Goal: Submit feedback/report problem: Submit feedback/report problem

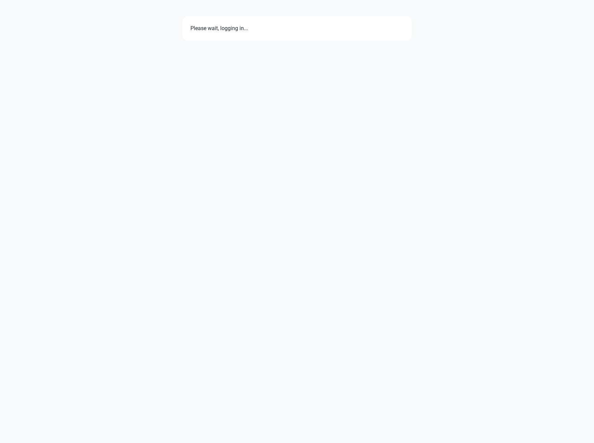
select select "7d"
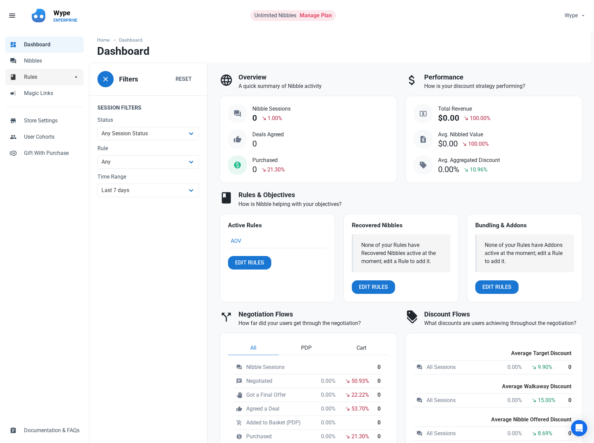
click at [52, 80] on span "Rules" at bounding box center [48, 77] width 49 height 8
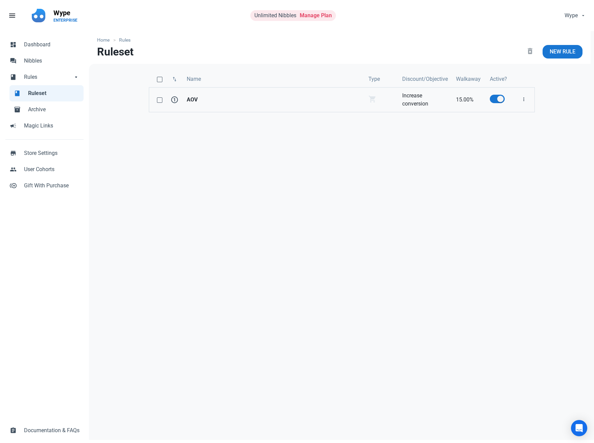
click at [270, 109] on link "AOV" at bounding box center [274, 100] width 182 height 24
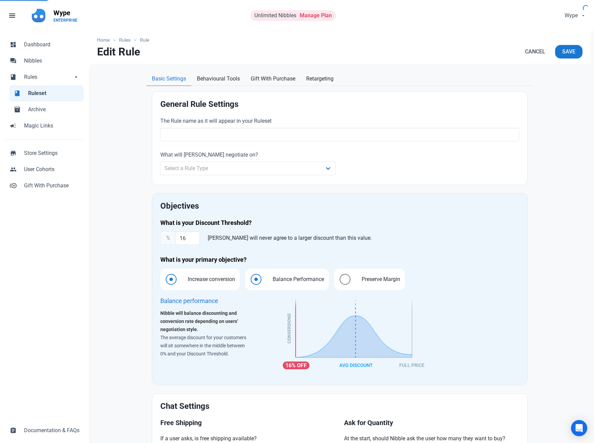
type input "AOV"
select select "cart"
type input "15.00"
radio input "true"
radio input "false"
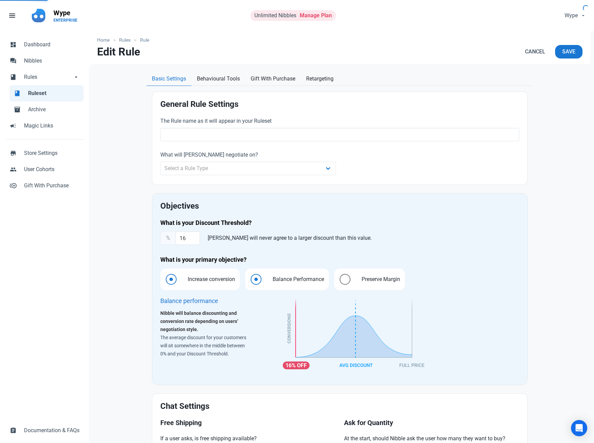
radio input "true"
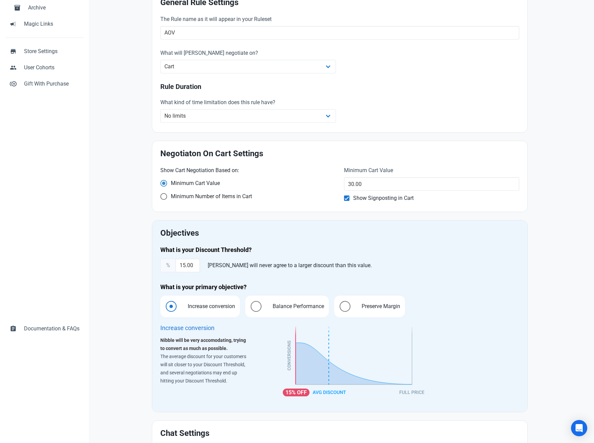
scroll to position [89, 0]
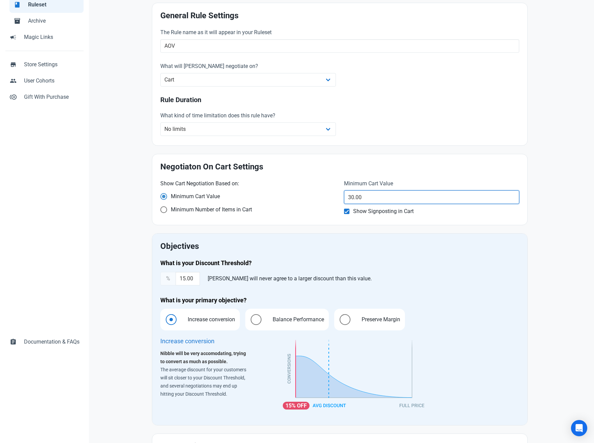
drag, startPoint x: 378, startPoint y: 196, endPoint x: 322, endPoint y: 186, distance: 56.8
click at [322, 186] on div "Show Cart Negotiation Based on: Minimum Cart Value Minimum Number of Items in C…" at bounding box center [339, 198] width 367 height 45
type input "40"
click at [562, 274] on div "Home Rules Rule Edit Rule Cancel Save Basic Settings Behavioural Tools Gift Wit…" at bounding box center [340, 240] width 502 height 595
click at [131, 142] on div "Home Rules Rule Edit Rule Cancel Save Basic Settings Behavioural Tools Gift Wit…" at bounding box center [340, 240] width 502 height 595
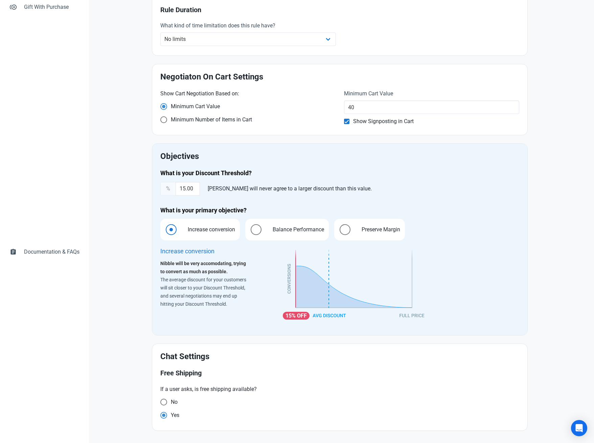
scroll to position [179, 0]
click at [134, 111] on div "Home Rules Rule Edit Rule Cancel Save Basic Settings Behavioural Tools Gift Wit…" at bounding box center [340, 150] width 502 height 595
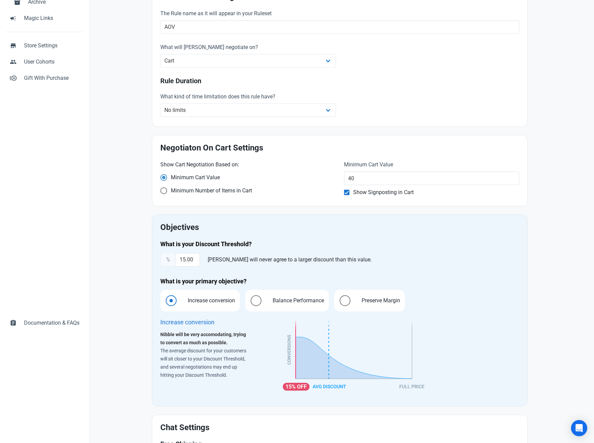
scroll to position [0, 0]
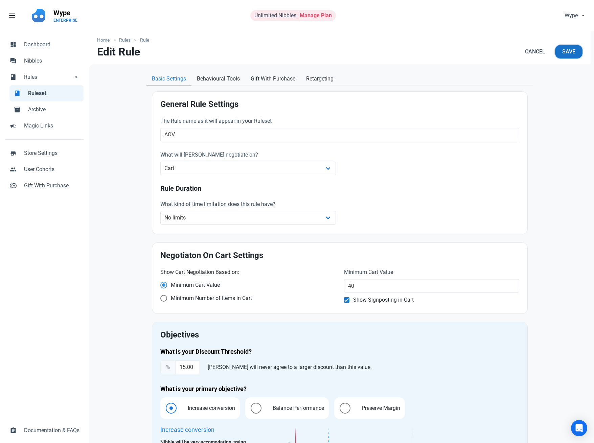
click at [572, 57] on button "Save" at bounding box center [568, 52] width 27 height 14
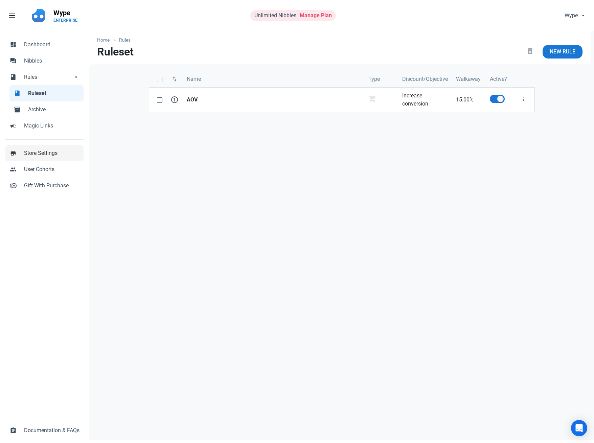
click at [47, 152] on span "Store Settings" at bounding box center [51, 153] width 55 height 8
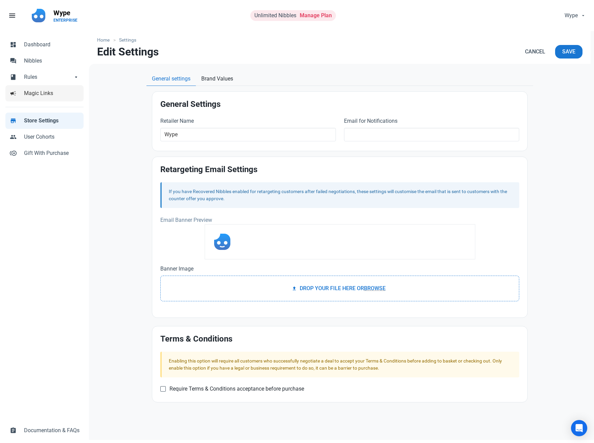
click at [40, 97] on span "Magic Links" at bounding box center [51, 93] width 55 height 8
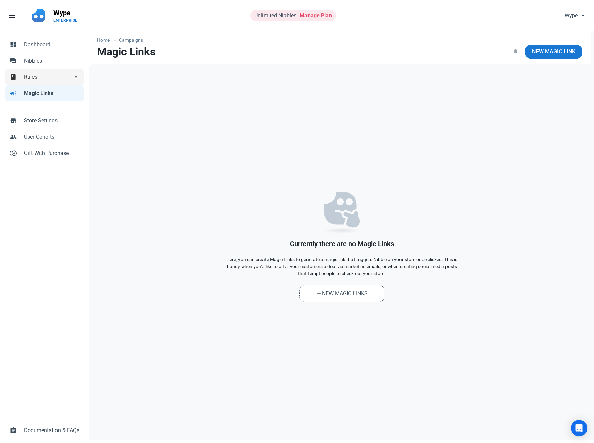
click at [44, 76] on span "Rules" at bounding box center [48, 77] width 49 height 8
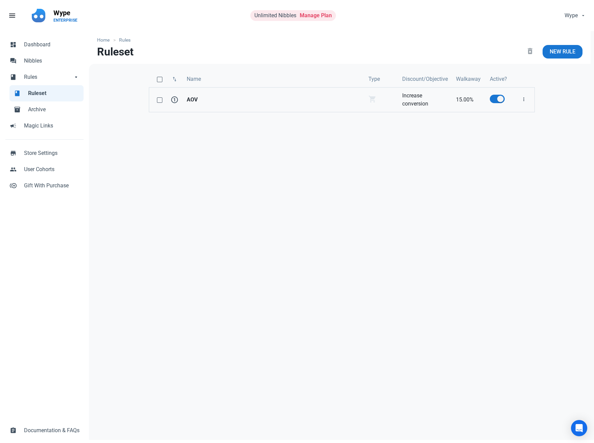
click at [375, 106] on td "Negotiaton On Cart shopping_cart" at bounding box center [381, 99] width 34 height 25
click at [224, 94] on link "AOV" at bounding box center [274, 100] width 182 height 24
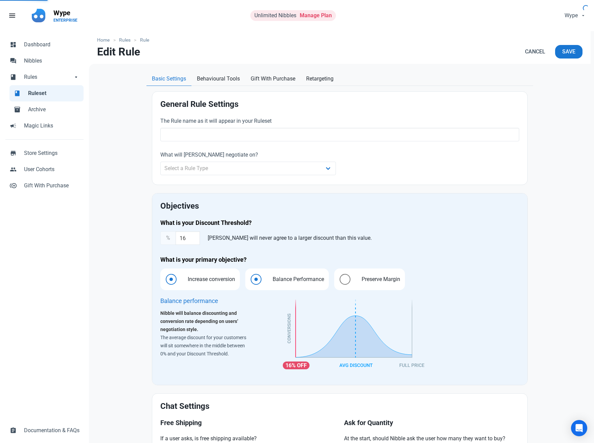
type input "AOV"
select select "cart"
type input "15.00"
radio input "true"
radio input "false"
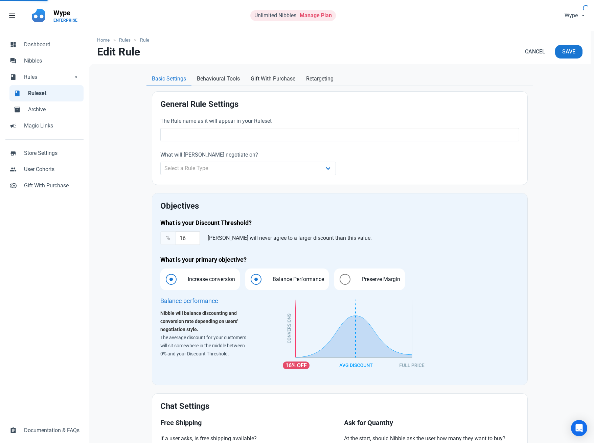
radio input "true"
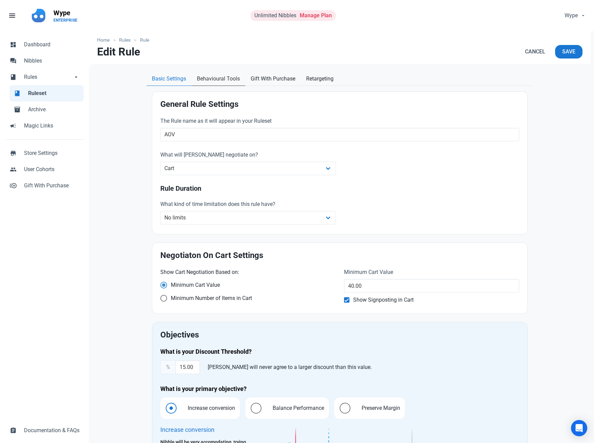
click at [230, 83] on span "Behavioural Tools" at bounding box center [218, 79] width 43 height 8
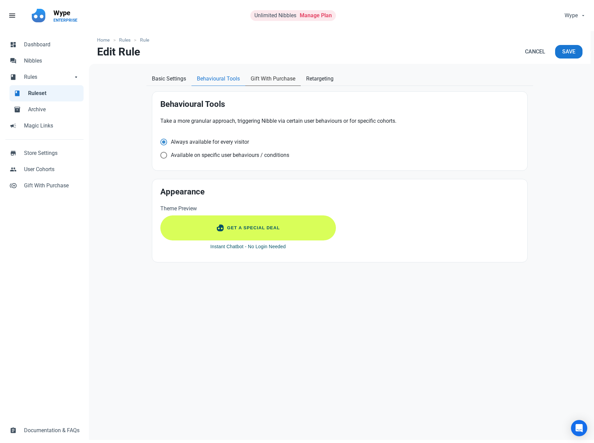
click at [275, 78] on span "Gift With Purchase" at bounding box center [273, 79] width 45 height 8
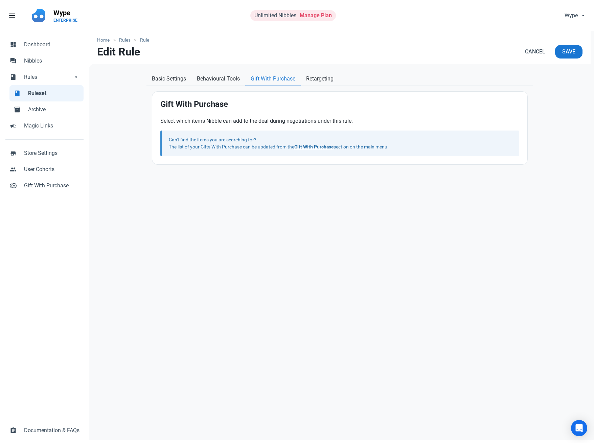
click at [333, 71] on div "Home Rules Rule Edit Rule Cancel Save Basic Settings Behavioural Tools Gift Wit…" at bounding box center [340, 237] width 502 height 413
click at [324, 78] on span "Retargeting" at bounding box center [319, 79] width 27 height 8
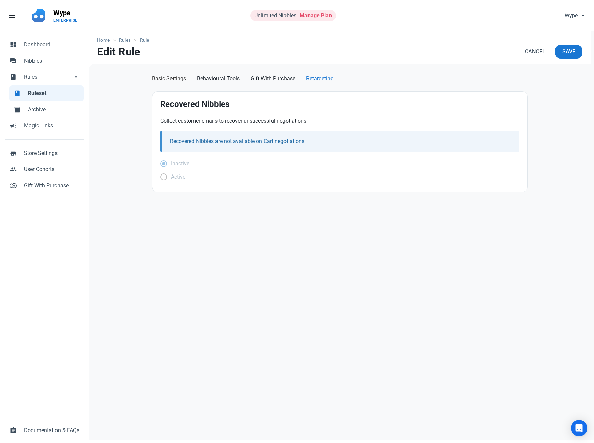
click at [168, 73] on link "Basic Settings" at bounding box center [168, 79] width 45 height 14
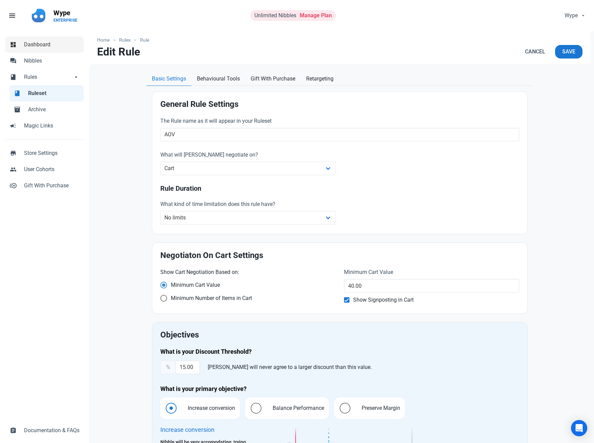
click at [69, 49] on link "dashboard Dashboard" at bounding box center [44, 45] width 78 height 16
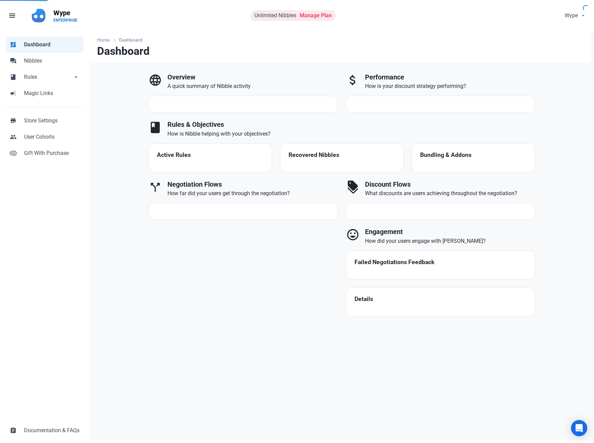
select select "7d"
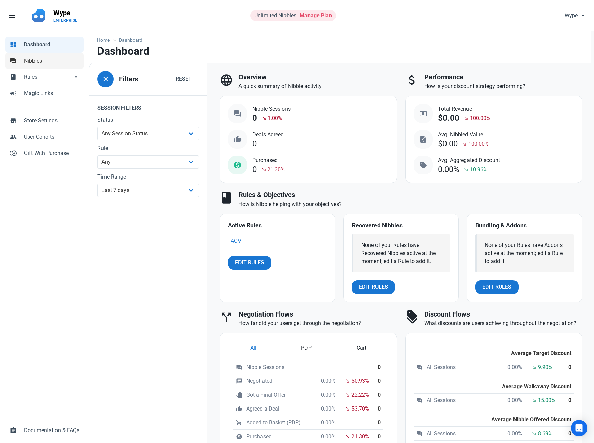
click at [69, 63] on span "Nibbles" at bounding box center [51, 61] width 55 height 8
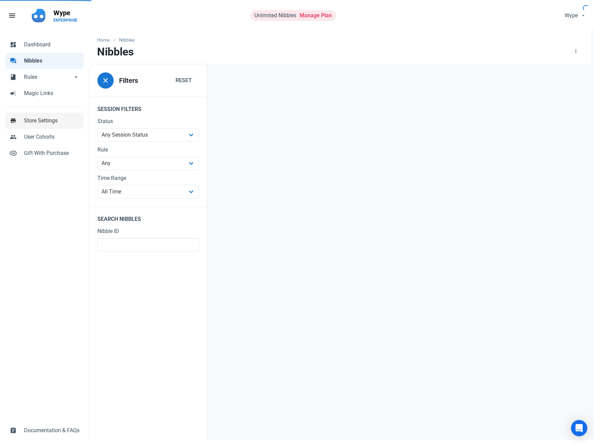
click at [46, 120] on span "Store Settings" at bounding box center [51, 121] width 55 height 8
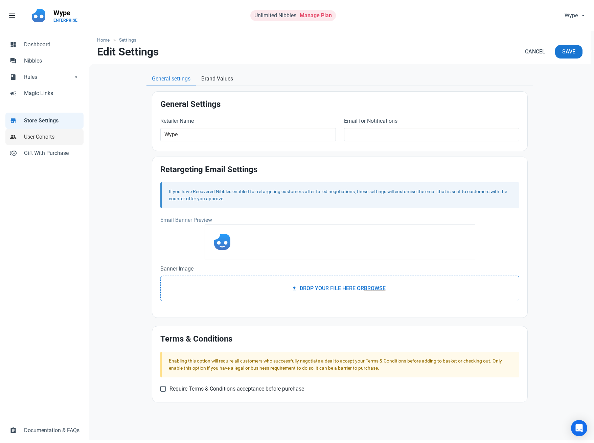
click at [46, 139] on span "User Cohorts" at bounding box center [51, 137] width 55 height 8
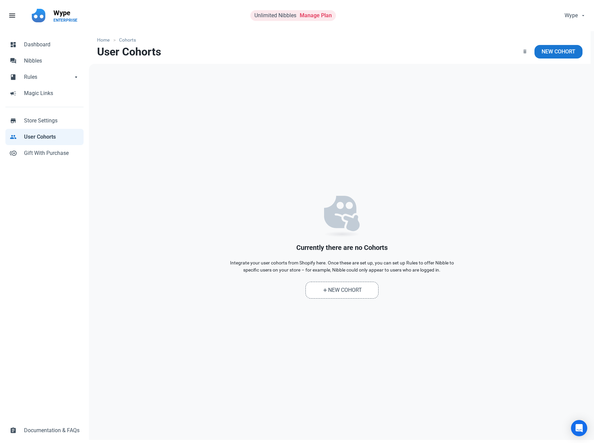
click at [46, 102] on ul "dashboard Dashboard forum Nibbles book Rules book Rules arrow_drop_down book Ru…" at bounding box center [44, 69] width 78 height 76
click at [35, 118] on span "Store Settings" at bounding box center [51, 121] width 55 height 8
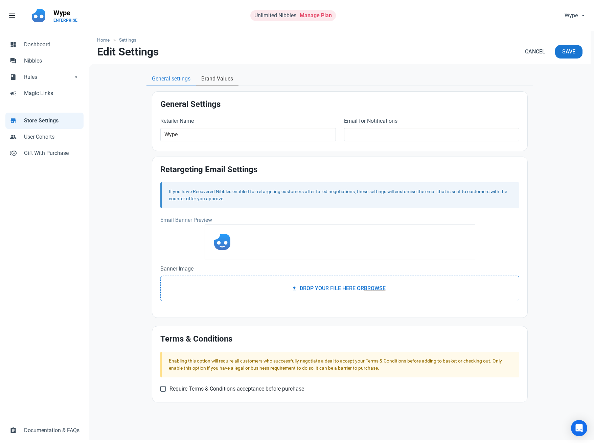
click at [197, 74] on link "Brand Values" at bounding box center [217, 79] width 43 height 14
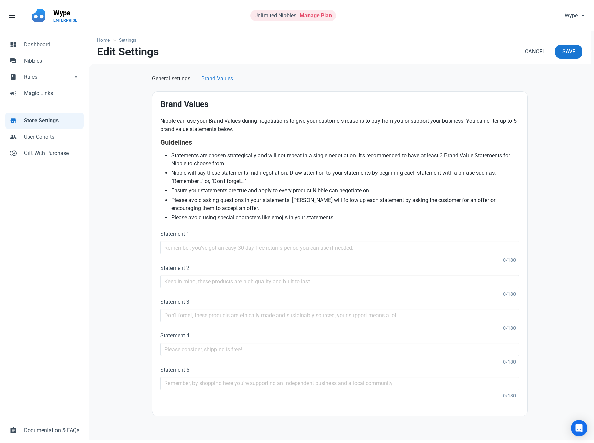
drag, startPoint x: 150, startPoint y: 75, endPoint x: 99, endPoint y: 67, distance: 52.1
click at [152, 75] on link "General settings" at bounding box center [170, 79] width 49 height 14
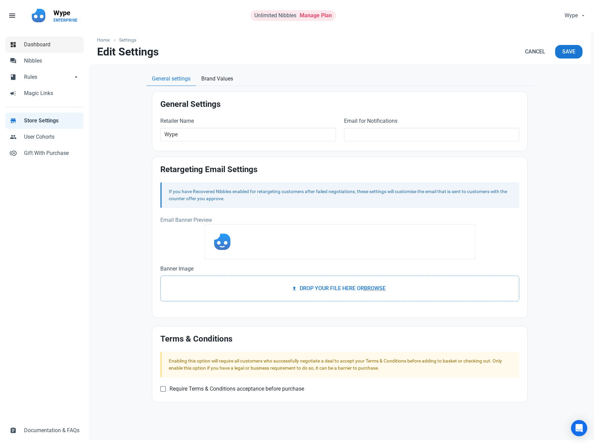
click at [63, 43] on span "Dashboard" at bounding box center [51, 45] width 55 height 8
select select "7d"
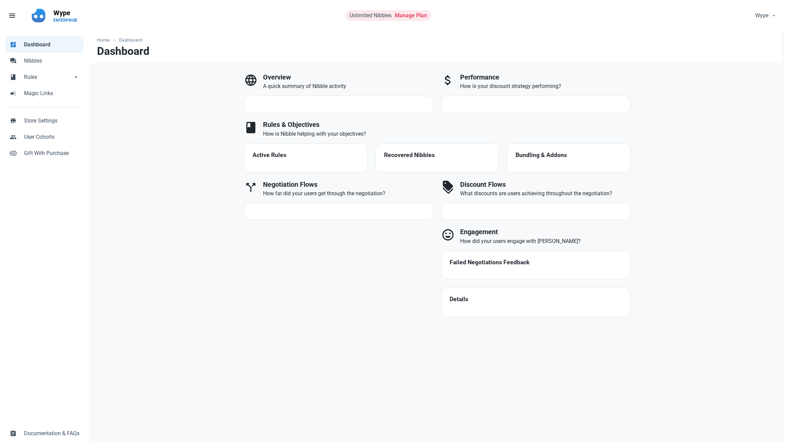
select select "7d"
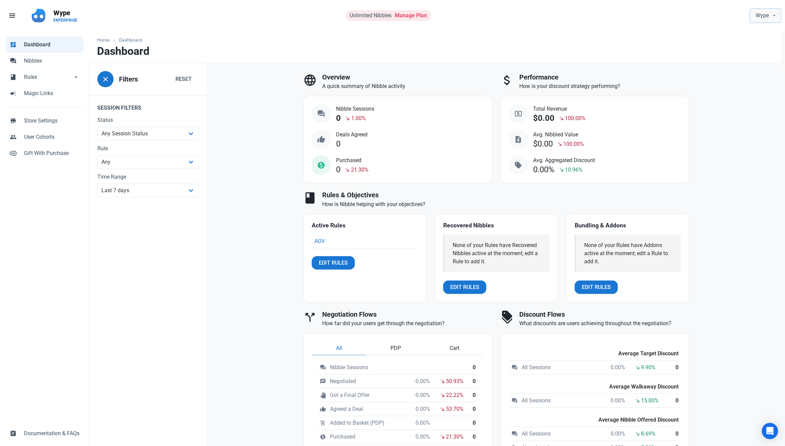
click at [760, 15] on span "Wype" at bounding box center [762, 15] width 13 height 8
click at [635, 43] on ul "Home Dashboard" at bounding box center [435, 40] width 677 height 7
click at [55, 59] on span "Nibbles" at bounding box center [51, 61] width 55 height 8
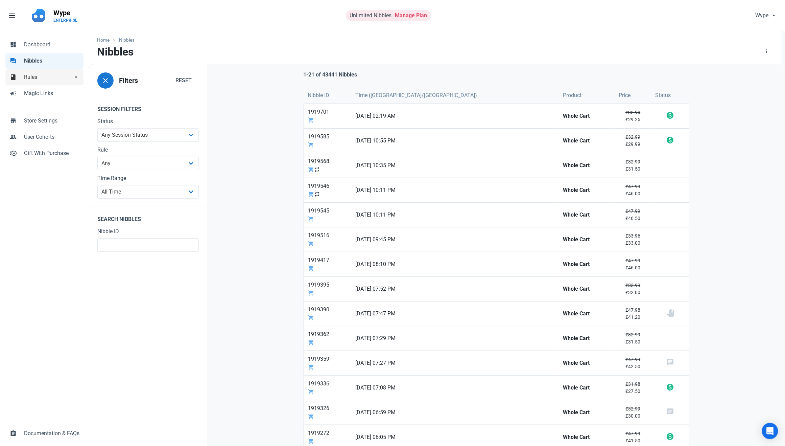
click at [44, 77] on span "Rules" at bounding box center [48, 77] width 49 height 8
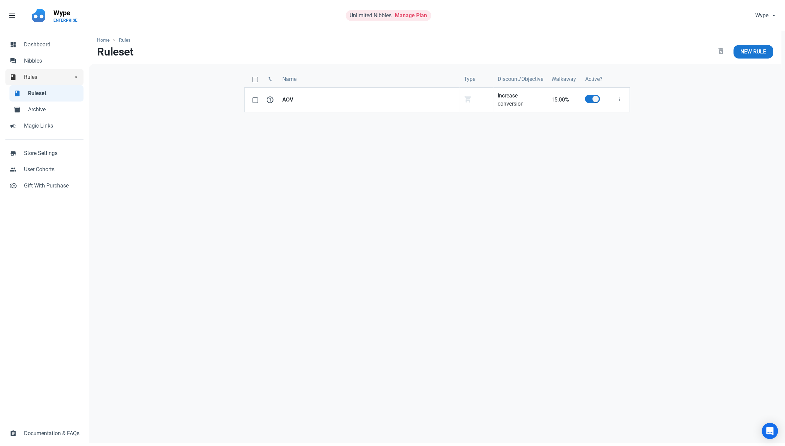
click at [27, 69] on link "book Rules arrow_drop_down" at bounding box center [44, 77] width 78 height 16
click at [45, 60] on span "Nibbles" at bounding box center [51, 61] width 55 height 8
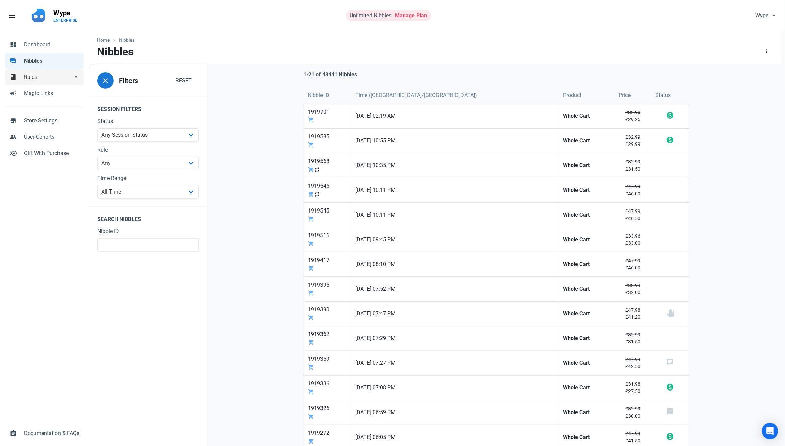
click at [60, 79] on span "Rules" at bounding box center [48, 77] width 49 height 8
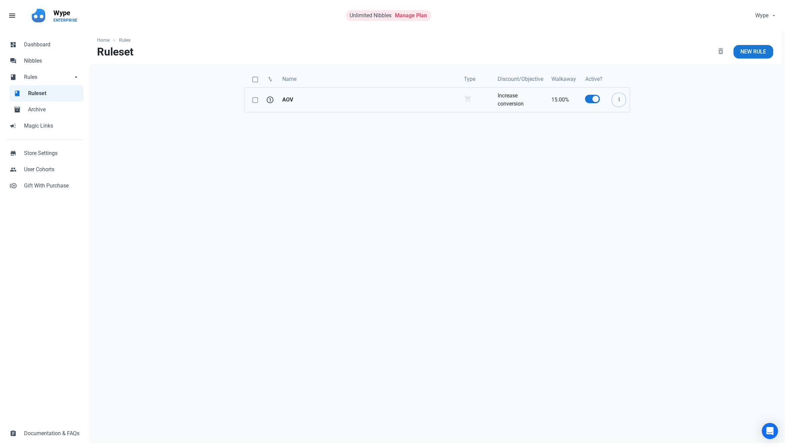
click at [617, 94] on button "button" at bounding box center [619, 100] width 14 height 14
click at [638, 202] on div "swap_vert Name Type Discount/Objective Walkaway Active? 1 AOV Negotiaton On Car…" at bounding box center [437, 254] width 697 height 380
click at [305, 104] on link "AOV" at bounding box center [369, 100] width 182 height 24
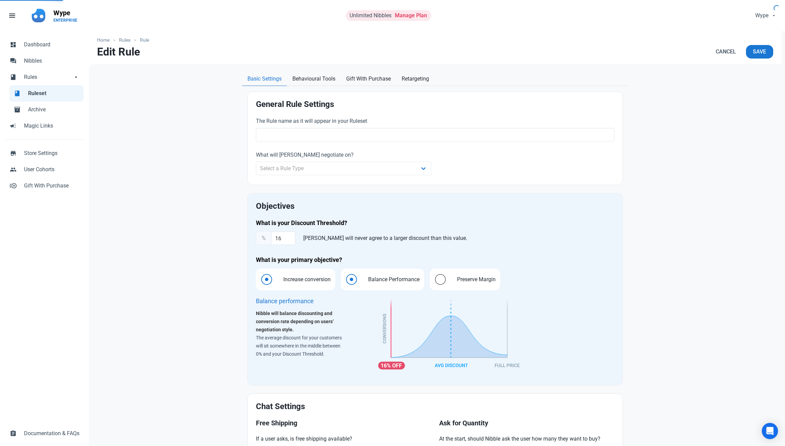
type input "AOV"
select select "cart"
type input "15.00"
radio input "true"
radio input "false"
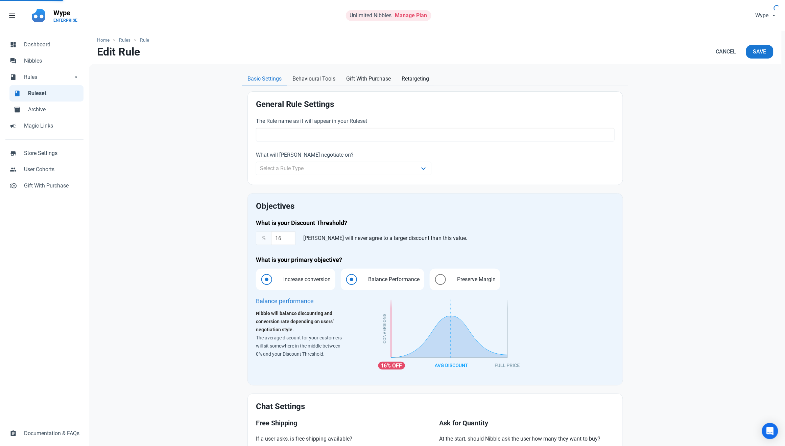
radio input "true"
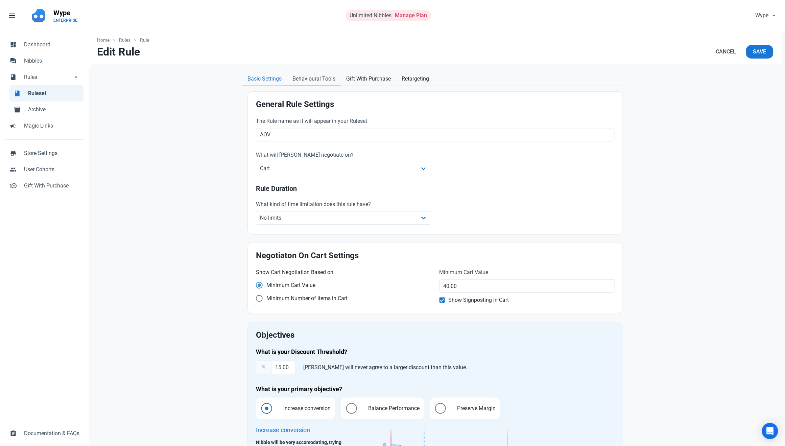
click at [317, 83] on link "Behavioural Tools" at bounding box center [314, 79] width 54 height 14
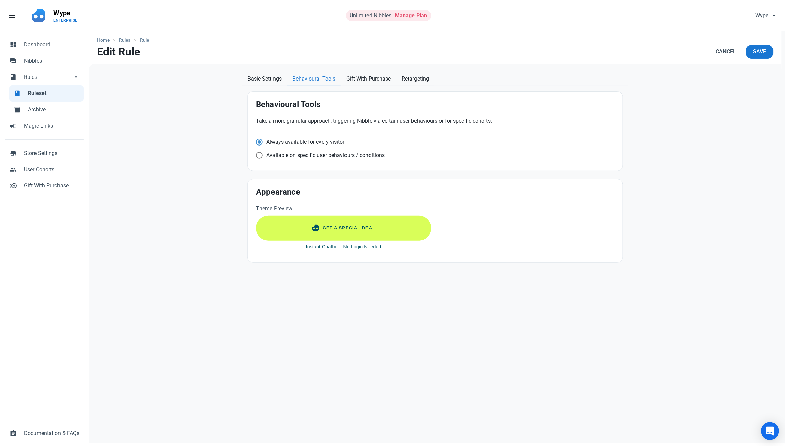
click at [770, 427] on div "Open Intercom Messenger" at bounding box center [771, 431] width 18 height 18
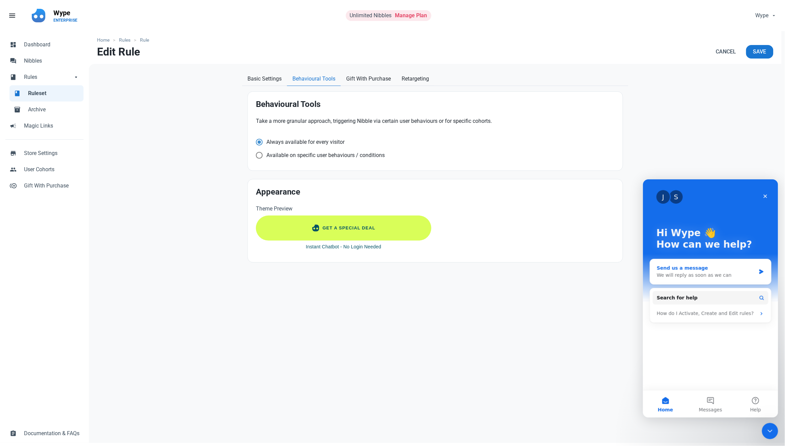
click at [722, 277] on div "We will reply as soon as we can" at bounding box center [706, 274] width 99 height 7
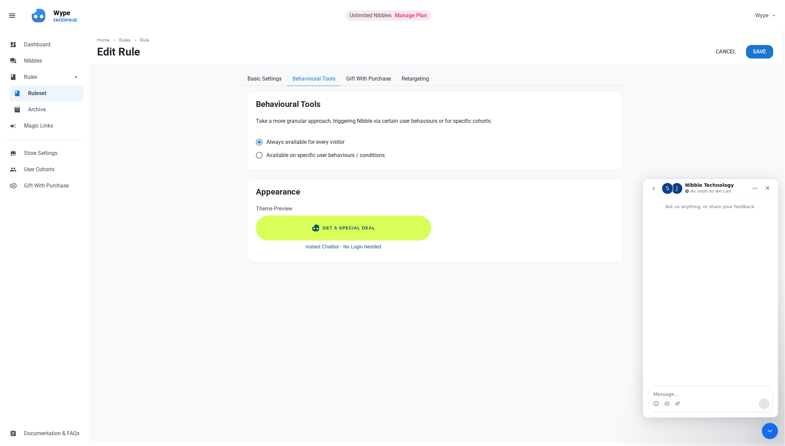
click at [679, 392] on textarea "Message…" at bounding box center [711, 391] width 124 height 11
type textarea "Hey! looks like our nibble widget hasn't been showing on our cart page since 10…"
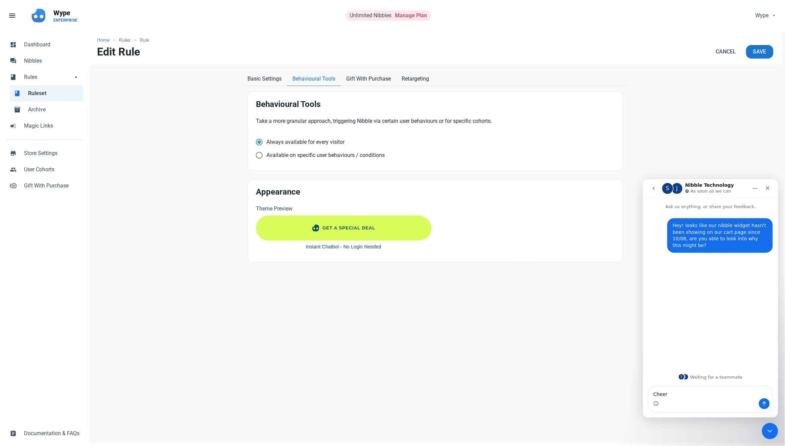
type textarea "Cheers"
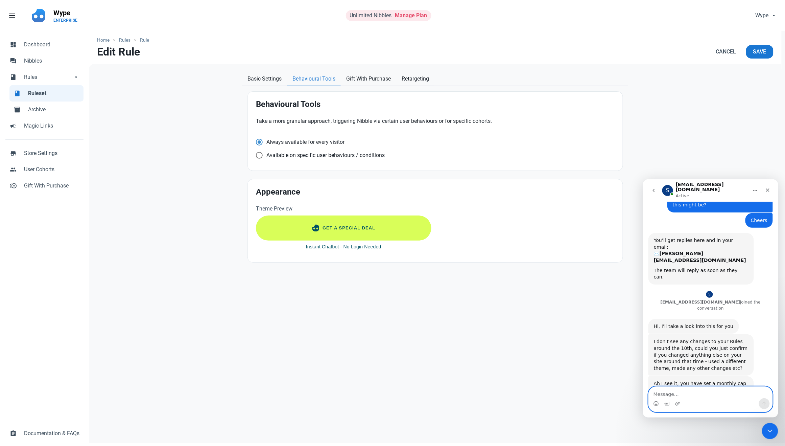
scroll to position [65, 0]
